Goal: Use online tool/utility: Utilize a website feature to perform a specific function

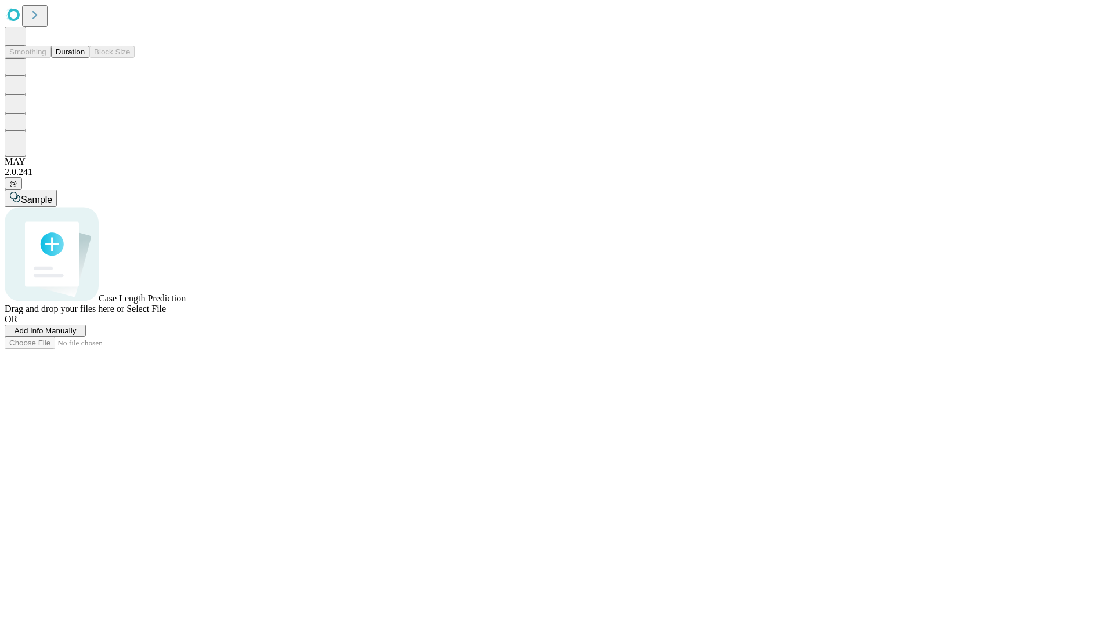
click at [85, 58] on button "Duration" at bounding box center [70, 52] width 38 height 12
click at [166, 314] on span "Select File" at bounding box center [145, 309] width 39 height 10
